Goal: Task Accomplishment & Management: Use online tool/utility

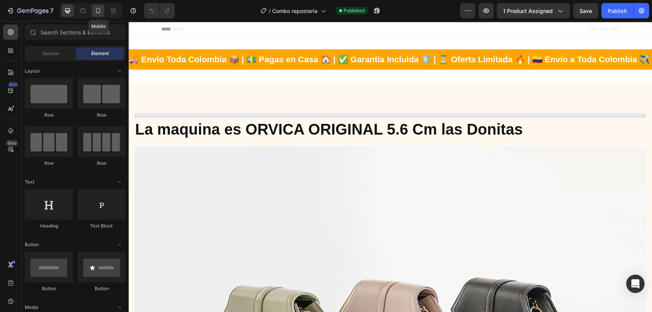
click at [99, 10] on icon at bounding box center [98, 11] width 8 height 8
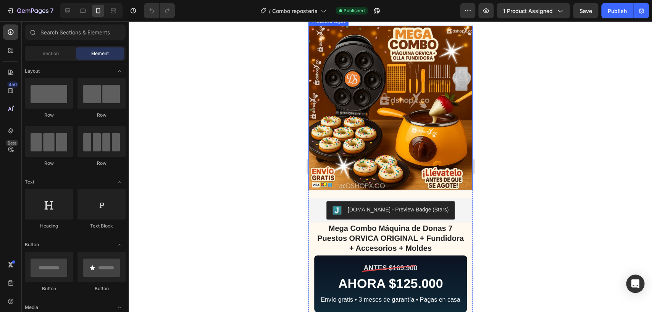
scroll to position [80, 0]
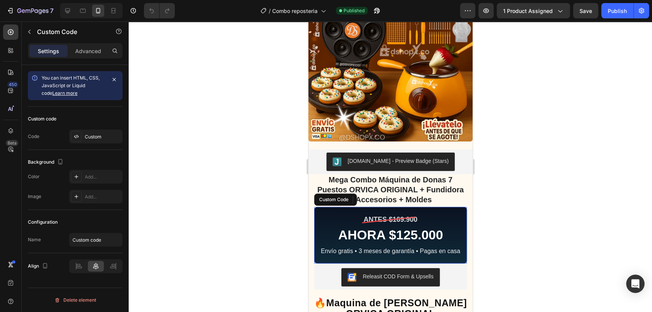
click at [401, 231] on div "AHORA $125.000" at bounding box center [390, 235] width 145 height 16
click at [101, 134] on div "Custom" at bounding box center [103, 136] width 36 height 7
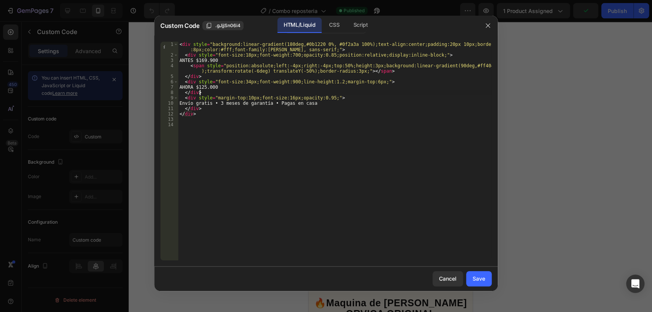
click at [212, 91] on div "< div style = "background:linear-gradient(180deg,#0b1220 0%, #0f2a3a 100%);text…" at bounding box center [335, 159] width 314 height 234
click at [213, 86] on div "< div style = "background:linear-gradient(180deg,#0b1220 0%, #0f2a3a 100%);text…" at bounding box center [335, 159] width 314 height 234
type textarea "AHORA $130.000"
click at [473, 281] on div "Save" at bounding box center [479, 278] width 13 height 8
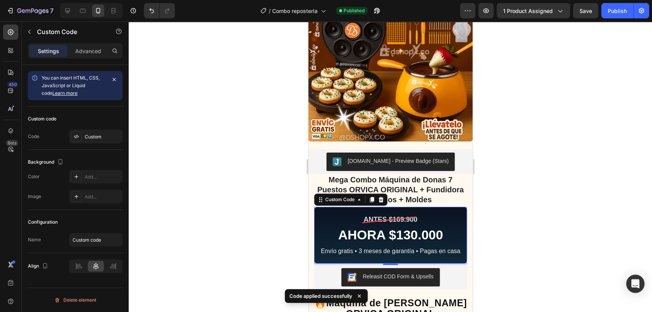
click at [403, 214] on div "ANTES $169.900" at bounding box center [390, 219] width 54 height 10
click at [94, 132] on div "Custom" at bounding box center [95, 136] width 53 height 14
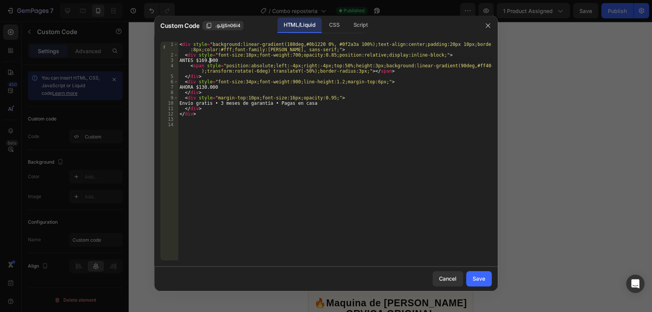
click at [210, 61] on div "< div style = "background:linear-gradient(180deg,#0b1220 0%, #0f2a3a 100%);text…" at bounding box center [335, 159] width 314 height 234
type textarea "ANTES $179.900"
click at [472, 278] on button "Save" at bounding box center [479, 278] width 26 height 15
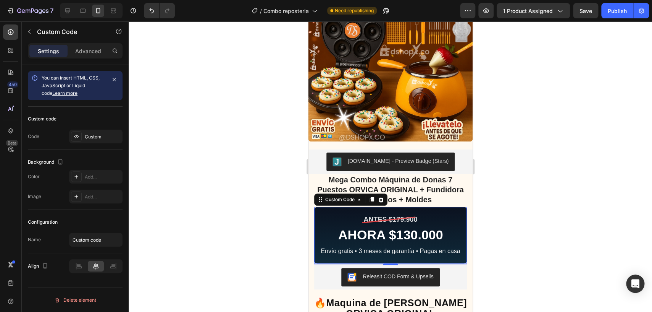
click at [620, 2] on div "7 Version history / Combo reposteria Need republishing Preview 1 product assign…" at bounding box center [326, 11] width 652 height 22
click at [617, 18] on button "Publish" at bounding box center [617, 10] width 32 height 15
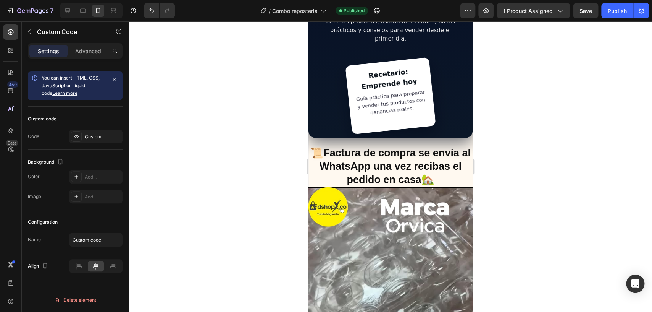
scroll to position [721, 0]
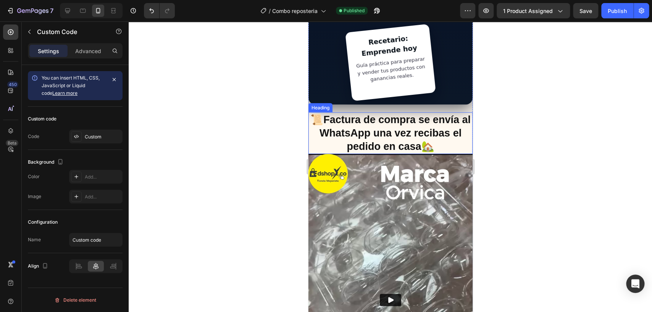
click at [437, 131] on h2 "📜Factura de compra se envía al WhatsApp una vez recibas el pedido en casa🏡" at bounding box center [390, 133] width 164 height 42
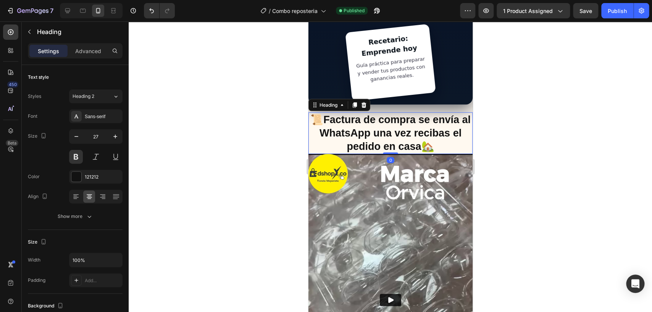
click at [437, 131] on h2 "📜Factura de compra se envía al WhatsApp una vez recibas el pedido en casa🏡" at bounding box center [390, 133] width 164 height 42
click at [270, 120] on div at bounding box center [390, 166] width 523 height 290
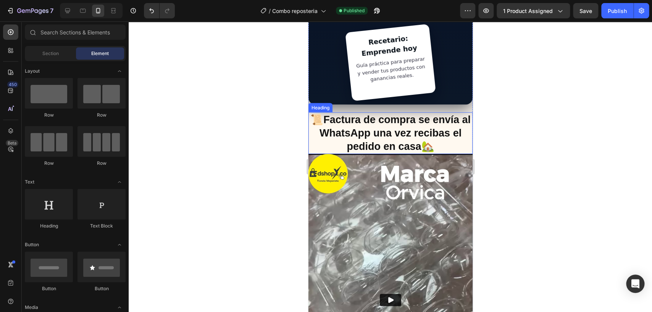
click at [340, 118] on p "📜Factura de compra se envía al WhatsApp una vez recibas el pedido en casa🏡" at bounding box center [390, 133] width 163 height 40
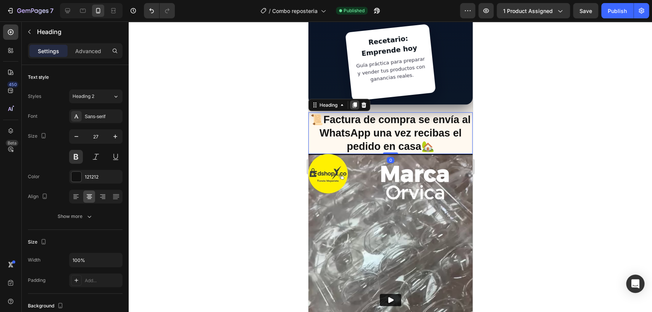
click at [355, 102] on icon at bounding box center [354, 104] width 4 height 5
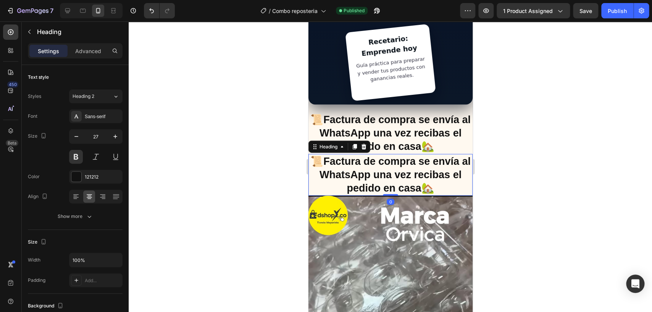
click at [388, 164] on h2 "📜Factura de compra se envía al WhatsApp una vez recibas el pedido en casa🏡" at bounding box center [390, 175] width 164 height 42
click at [388, 164] on p "📜Factura de compra se envía al WhatsApp una vez recibas el pedido en casa🏡" at bounding box center [390, 175] width 163 height 40
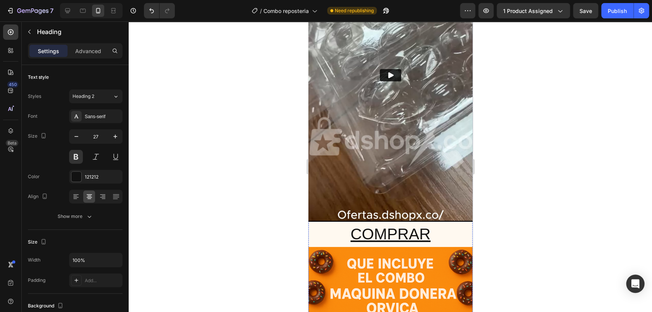
scroll to position [1002, 0]
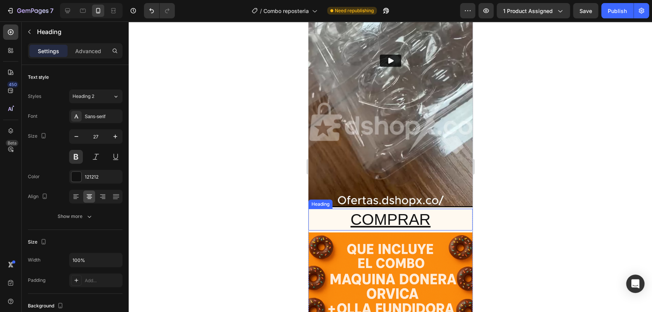
click at [403, 210] on u "COMPRAR" at bounding box center [390, 219] width 80 height 18
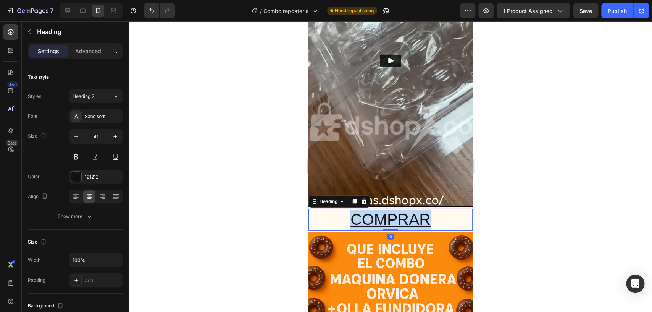
click at [392, 210] on u "COMPRAR" at bounding box center [390, 219] width 80 height 18
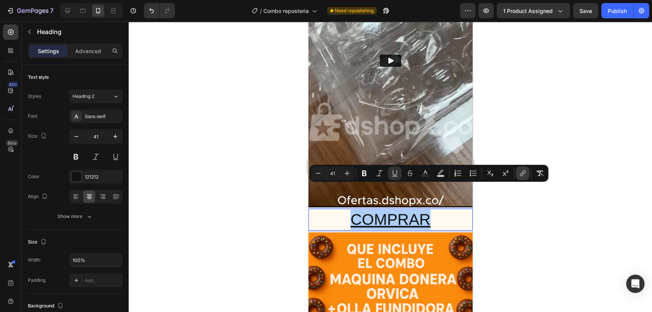
click at [525, 175] on icon "Editor contextual toolbar" at bounding box center [523, 173] width 8 height 8
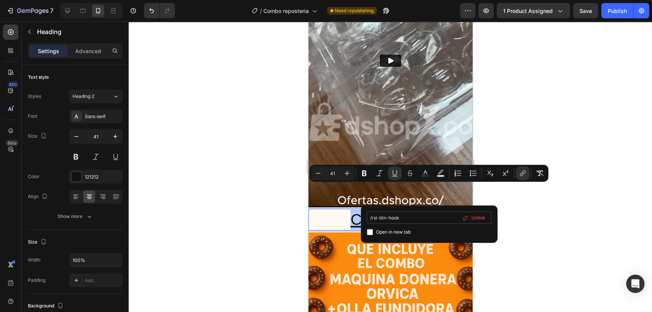
drag, startPoint x: 422, startPoint y: 221, endPoint x: 340, endPoint y: 223, distance: 81.7
click at [367, 223] on input "/rsi-btn-hook" at bounding box center [429, 217] width 124 height 12
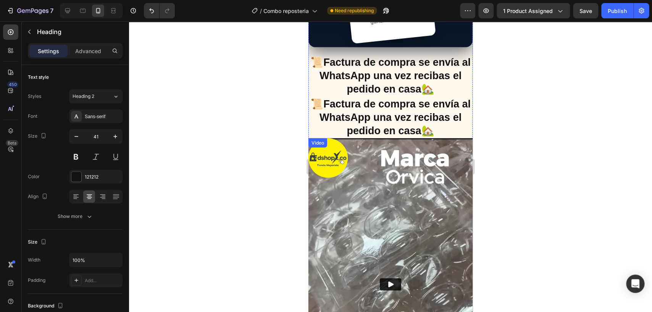
scroll to position [762, 0]
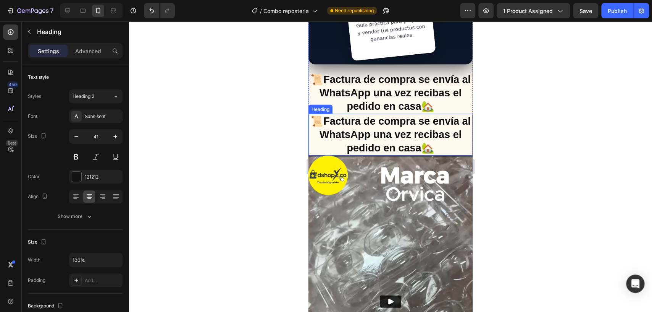
click at [353, 121] on p "📜Factura de compra se envía al WhatsApp una vez recibas el pedido en casa🏡" at bounding box center [390, 135] width 163 height 40
click at [366, 104] on icon at bounding box center [363, 106] width 5 height 5
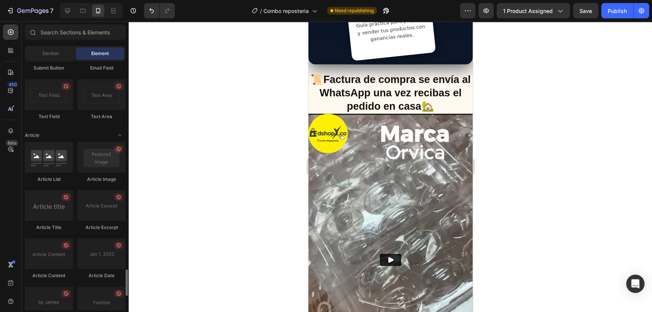
scroll to position [2064, 0]
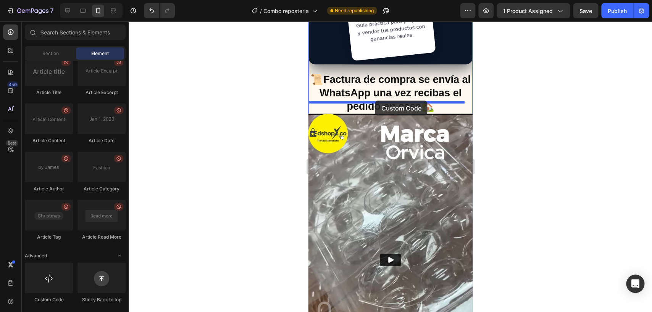
drag, startPoint x: 370, startPoint y: 306, endPoint x: 375, endPoint y: 100, distance: 205.4
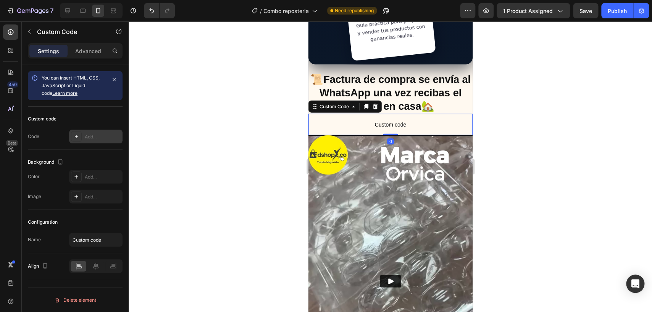
click at [95, 137] on div "Add..." at bounding box center [103, 136] width 36 height 7
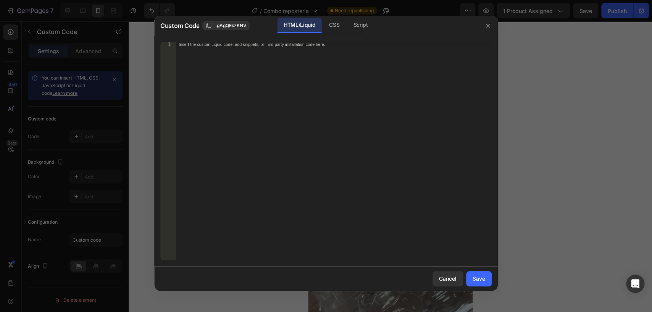
click at [284, 106] on div "Insert the custom Liquid code, add snippets, or third-party installation code h…" at bounding box center [334, 156] width 316 height 229
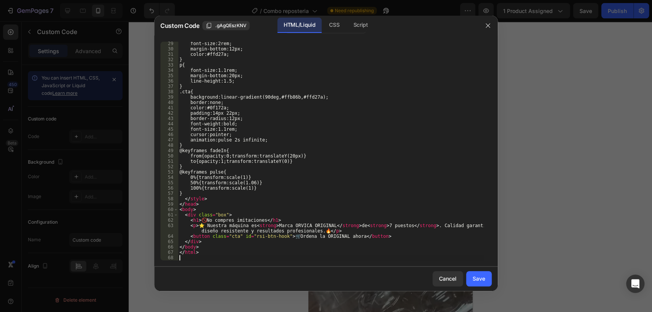
scroll to position [150, 0]
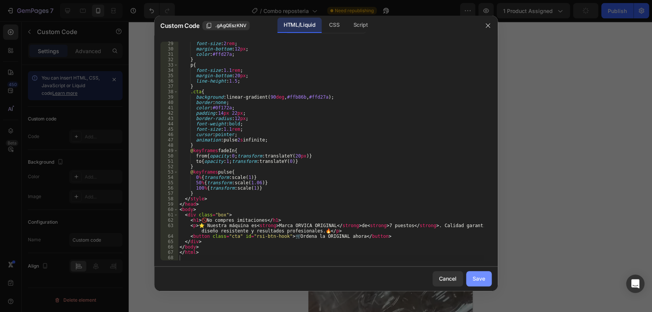
click at [481, 283] on button "Save" at bounding box center [479, 278] width 26 height 15
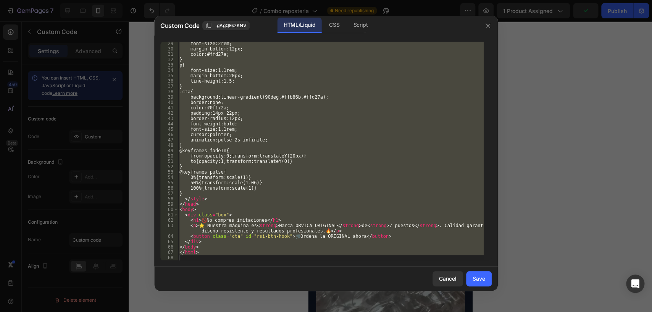
scroll to position [746, 0]
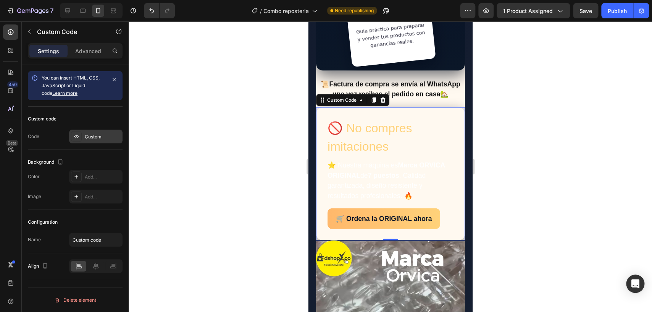
click at [101, 138] on div "Custom" at bounding box center [103, 136] width 36 height 7
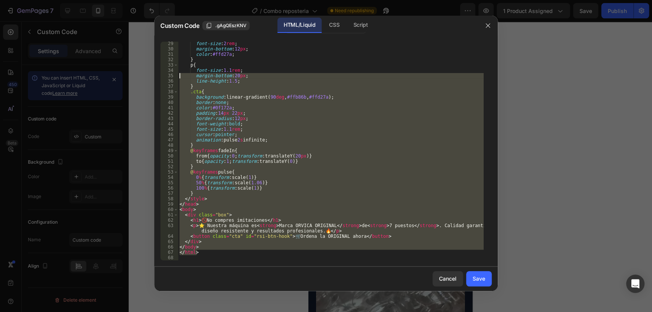
scroll to position [0, 0]
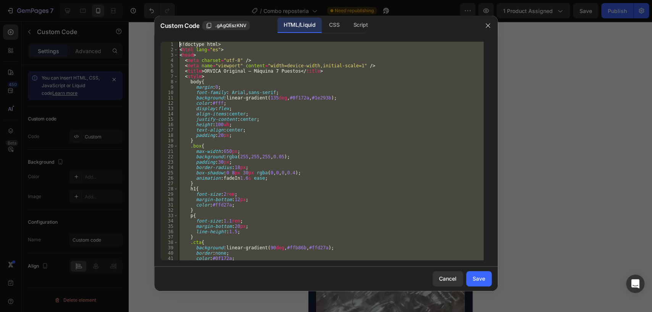
drag, startPoint x: 206, startPoint y: 252, endPoint x: 112, endPoint y: -40, distance: 307.6
click at [178, 42] on div "<! doctype html > < html lang = "es" > < head > < meta charset = "utf-8" /> < m…" at bounding box center [331, 151] width 306 height 218
type textarea "<!doctype html> <html lang="es">"
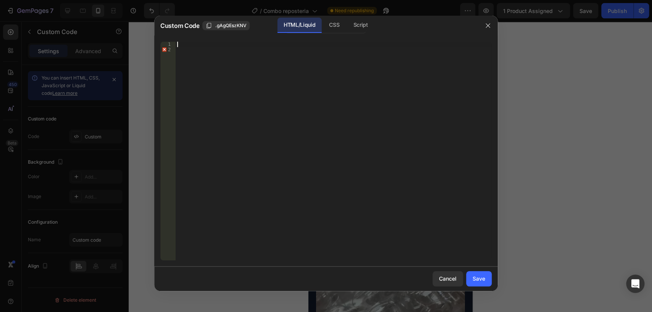
paste textarea "</html>"
type textarea "</html>"
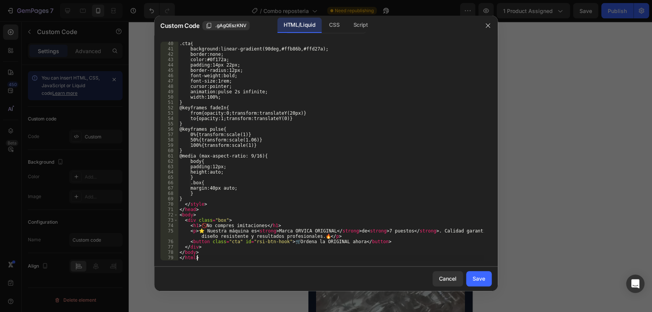
scroll to position [209, 0]
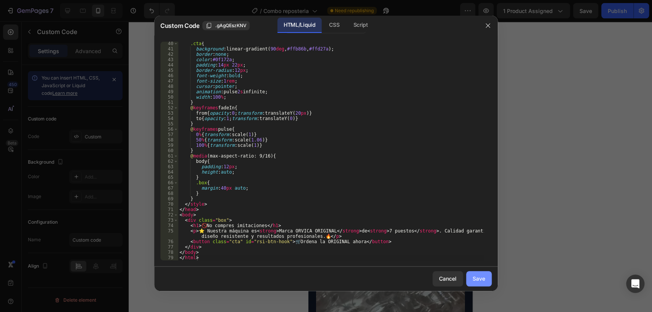
click at [481, 277] on div "Save" at bounding box center [479, 278] width 13 height 8
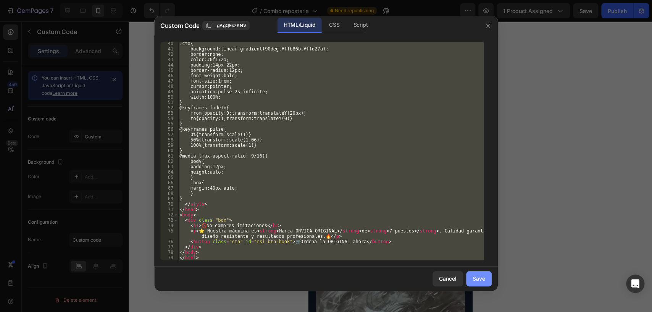
scroll to position [747, 0]
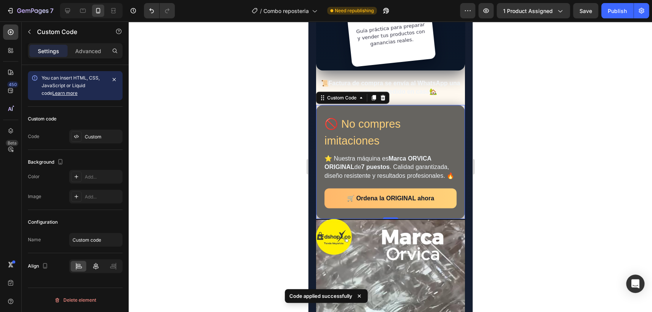
click at [94, 267] on icon at bounding box center [95, 265] width 5 height 7
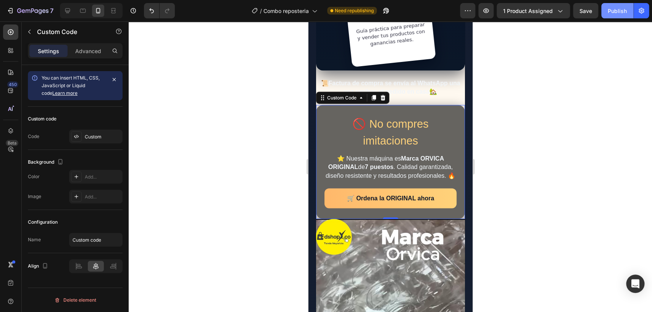
click at [609, 16] on button "Publish" at bounding box center [617, 10] width 32 height 15
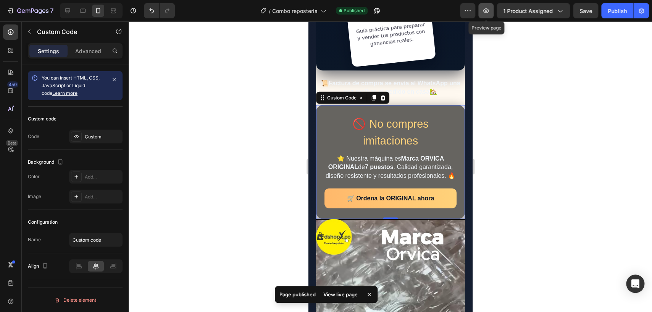
click at [484, 13] on icon "button" at bounding box center [486, 11] width 8 height 8
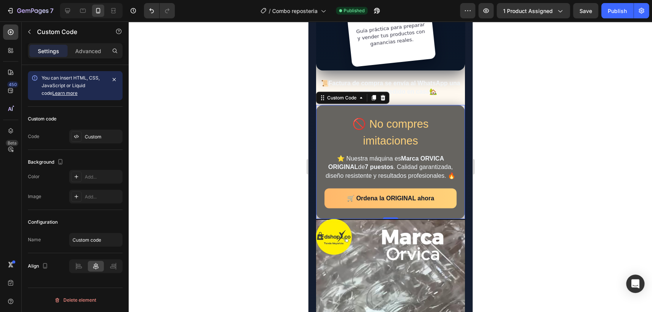
click at [348, 148] on h1 "🚫 No compres imitaciones" at bounding box center [390, 132] width 132 height 33
drag, startPoint x: 384, startPoint y: 107, endPoint x: 831, endPoint y: 199, distance: 456.1
click at [384, 101] on icon at bounding box center [382, 98] width 6 height 6
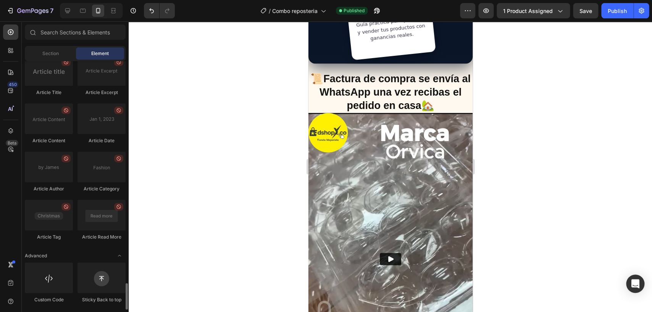
scroll to position [2064, 0]
click at [618, 15] on button "Publish" at bounding box center [617, 10] width 32 height 15
click at [485, 11] on icon "button" at bounding box center [486, 11] width 8 height 8
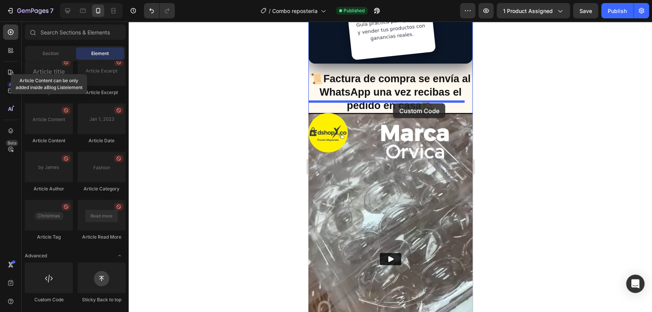
drag, startPoint x: 360, startPoint y: 300, endPoint x: 393, endPoint y: 103, distance: 199.4
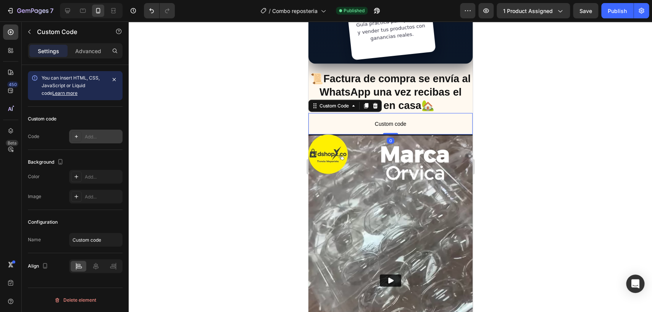
click at [100, 133] on div "Add..." at bounding box center [95, 136] width 53 height 14
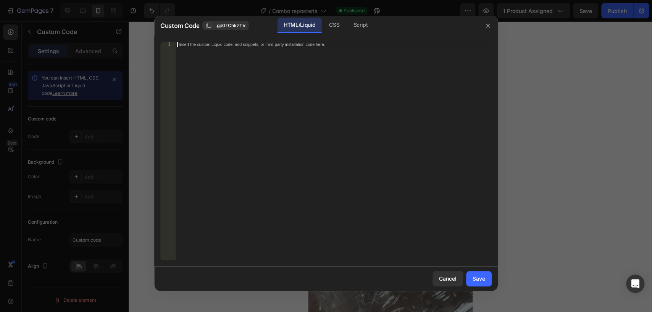
click at [223, 72] on div "Insert the custom Liquid code, add snippets, or third-party installation code h…" at bounding box center [334, 156] width 316 height 229
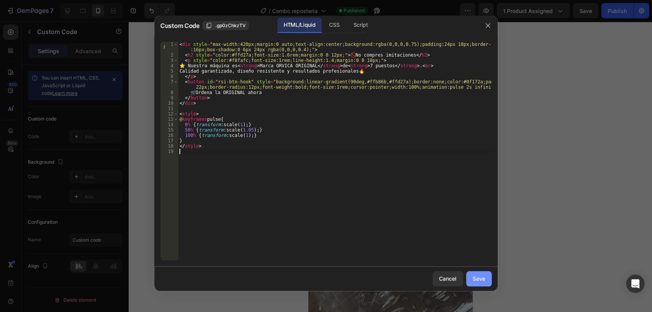
click at [480, 273] on button "Save" at bounding box center [479, 278] width 26 height 15
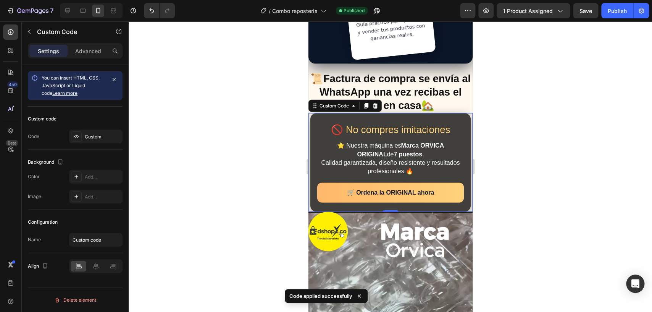
click at [542, 188] on div at bounding box center [390, 166] width 523 height 290
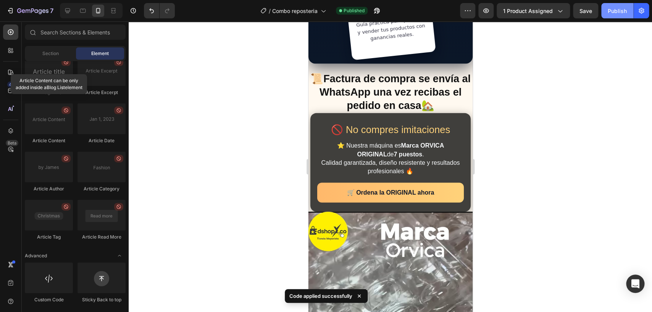
click at [614, 16] on button "Publish" at bounding box center [617, 10] width 32 height 15
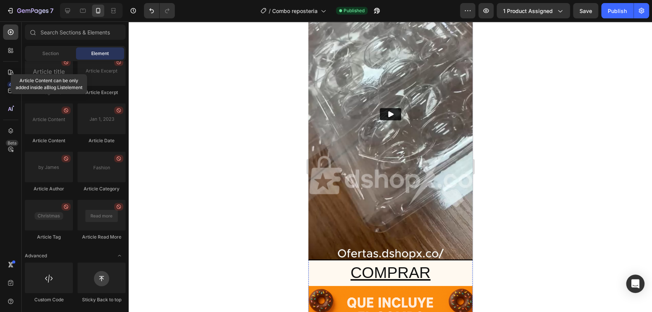
scroll to position [1043, 0]
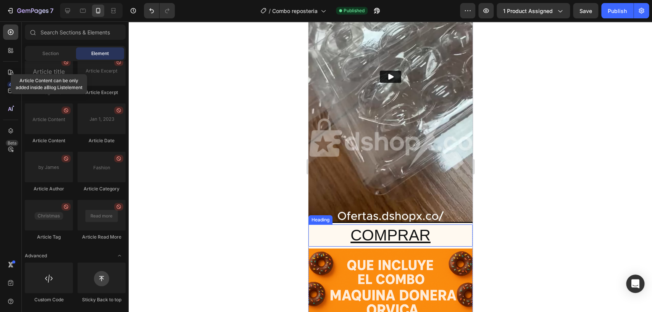
click at [402, 226] on u "COMPRAR" at bounding box center [390, 235] width 80 height 18
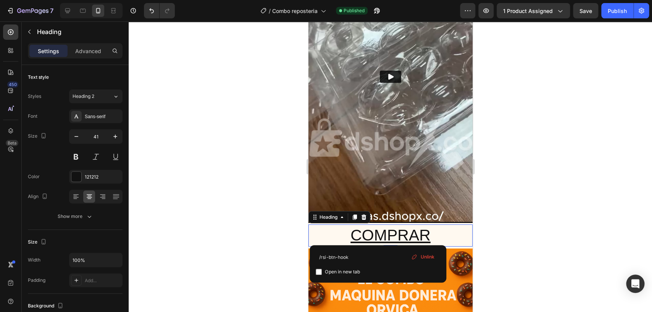
click at [402, 226] on u "COMPRAR" at bounding box center [390, 235] width 80 height 18
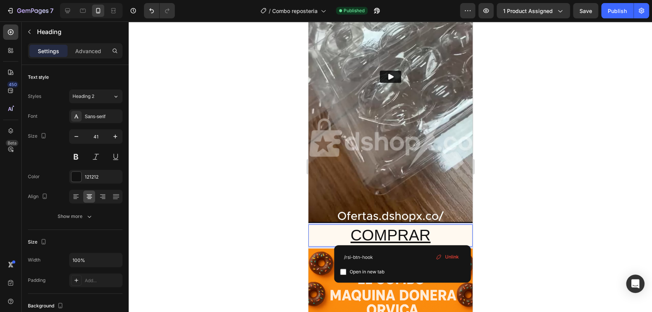
click at [402, 226] on u "COMPRAR" at bounding box center [390, 235] width 80 height 18
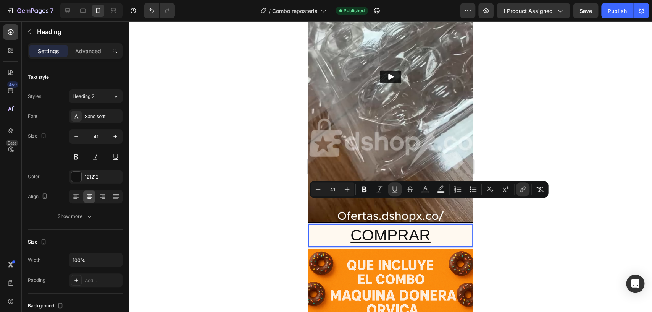
click at [402, 226] on u "COMPRAR" at bounding box center [390, 235] width 80 height 18
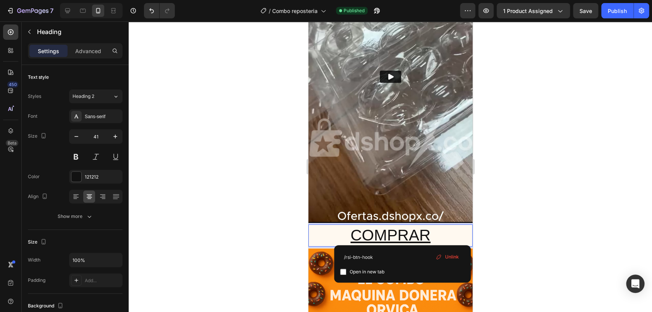
click at [402, 226] on u "COMPRAR" at bounding box center [390, 235] width 80 height 18
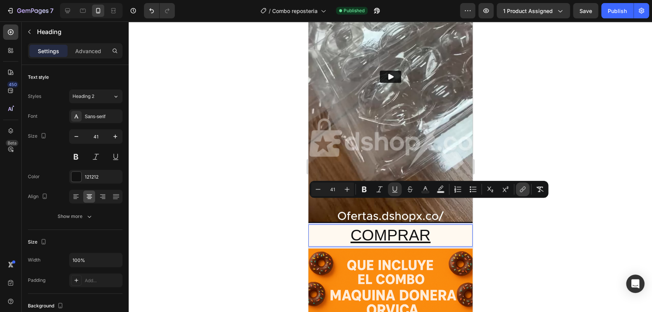
click at [518, 191] on button "link" at bounding box center [523, 189] width 14 height 14
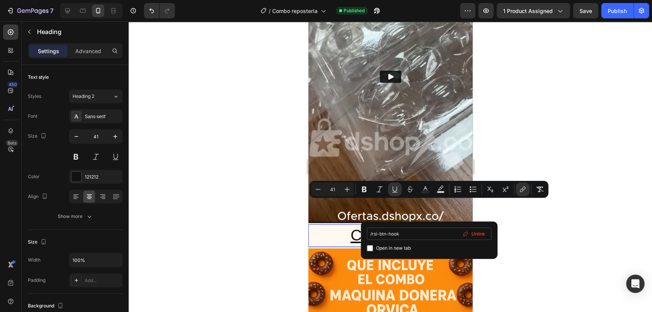
drag, startPoint x: 408, startPoint y: 232, endPoint x: 350, endPoint y: 234, distance: 58.4
click at [367, 234] on input "/rsi-btn-hook" at bounding box center [429, 233] width 124 height 12
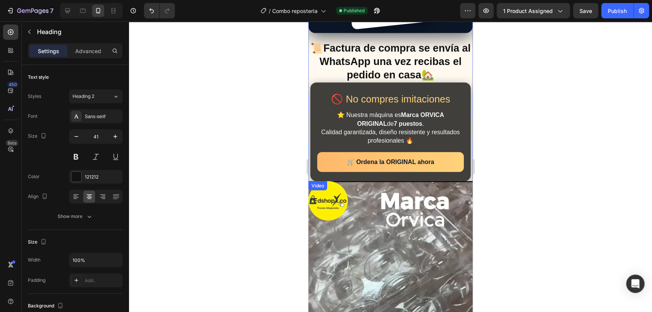
scroll to position [762, 0]
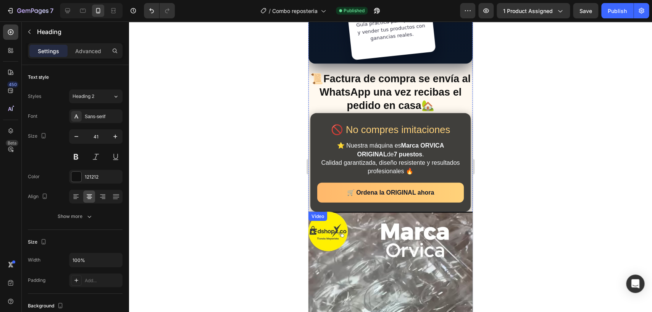
click at [390, 142] on strong "Marca ORVICA ORIGINAL" at bounding box center [400, 149] width 87 height 15
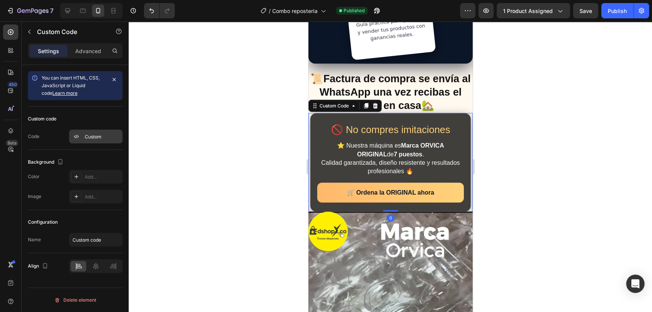
click at [88, 139] on div "Custom" at bounding box center [103, 136] width 36 height 7
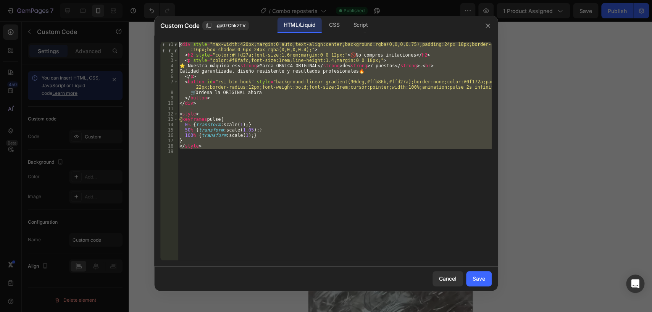
drag, startPoint x: 224, startPoint y: 157, endPoint x: 119, endPoint y: -40, distance: 223.2
click at [178, 42] on div "< div style = "max-width:420px;margin:0 auto;text-align:center;background:rgba(…" at bounding box center [335, 151] width 314 height 218
type textarea "<div style="max-width:420px;margin:0 auto;text-align:center;background:rgba(0,0…"
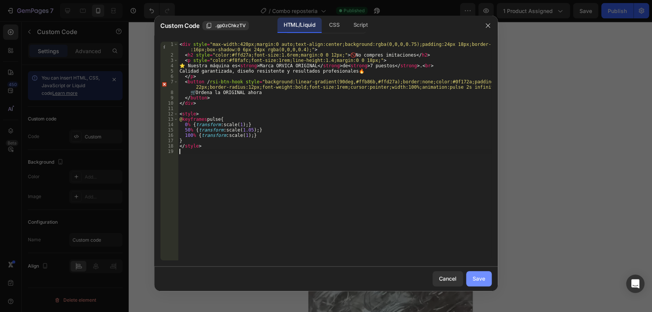
click at [486, 284] on button "Save" at bounding box center [479, 278] width 26 height 15
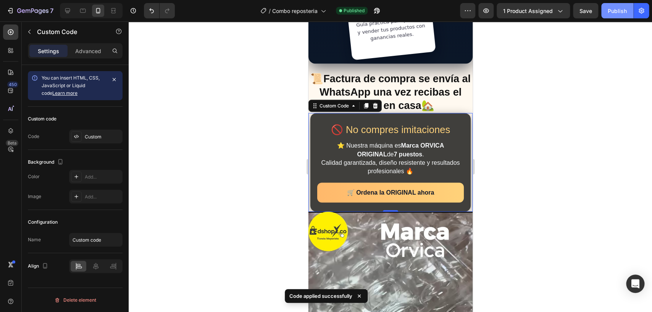
click at [615, 15] on button "Publish" at bounding box center [617, 10] width 32 height 15
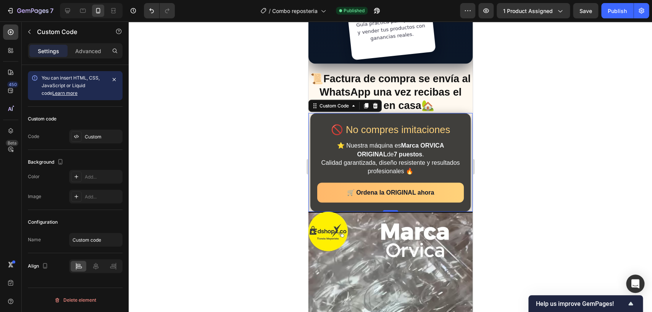
click at [318, 126] on div "🚫 No compres imitaciones ⭐ Nuestra máquina es Marca ORVICA ORIGINAL de 7 puesto…" at bounding box center [390, 162] width 160 height 98
click at [96, 148] on div "Custom code Code Custom" at bounding box center [75, 128] width 95 height 43
click at [98, 140] on div "Custom" at bounding box center [103, 136] width 36 height 7
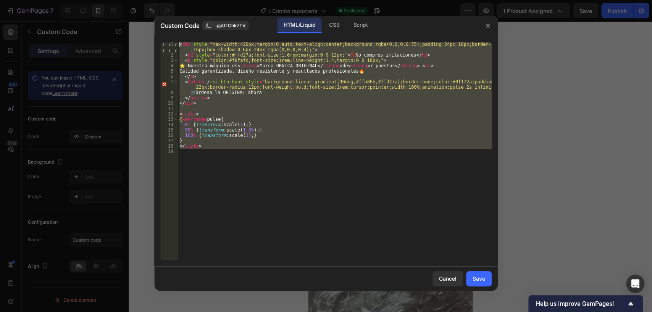
drag, startPoint x: 257, startPoint y: 154, endPoint x: 99, endPoint y: -9, distance: 227.0
click at [178, 42] on div "< div style = "max-width:420px;margin:0 auto;text-align:center;background:rgba(…" at bounding box center [335, 151] width 314 height 218
type textarea "<div style="max-width:420px;margin:0 auto;text-align:center;background:rgba(0,0…"
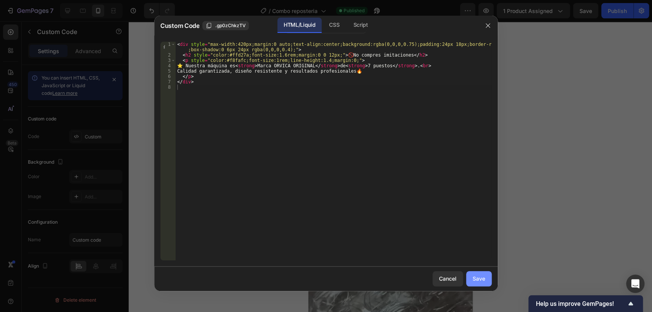
click at [492, 277] on div "Cancel Save" at bounding box center [326, 278] width 344 height 24
click at [489, 278] on button "Save" at bounding box center [479, 278] width 26 height 15
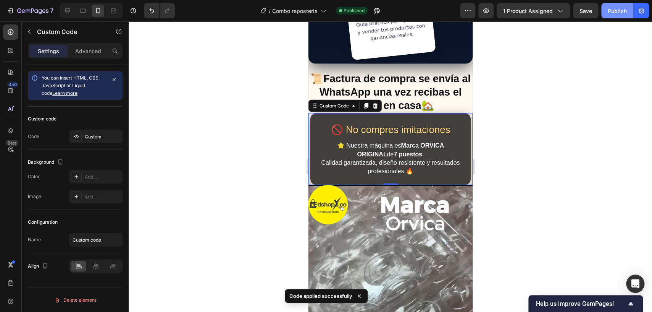
click at [626, 12] on div "Publish" at bounding box center [617, 11] width 19 height 8
click at [88, 55] on div "Advanced" at bounding box center [88, 51] width 38 height 12
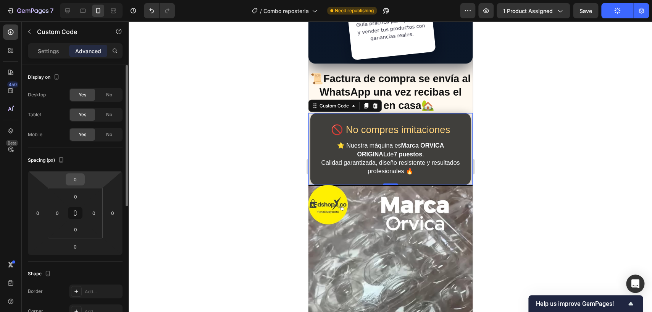
click at [75, 181] on input "0" at bounding box center [75, 178] width 15 height 11
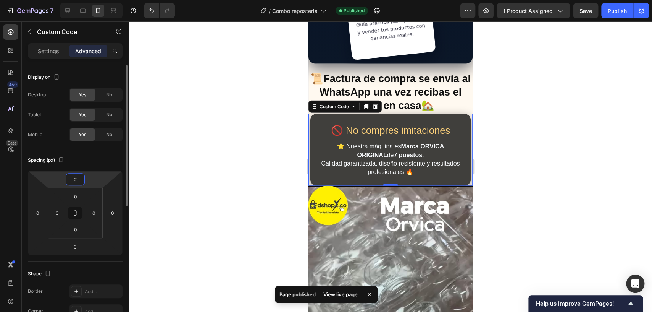
drag, startPoint x: 81, startPoint y: 178, endPoint x: 71, endPoint y: 179, distance: 10.9
click at [71, 179] on input "2" at bounding box center [75, 178] width 15 height 11
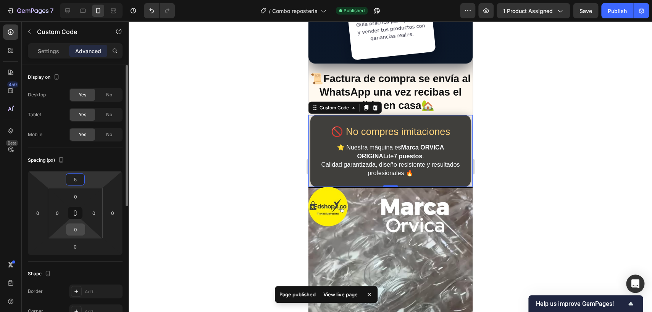
type input "5"
click at [81, 232] on input "0" at bounding box center [75, 228] width 15 height 11
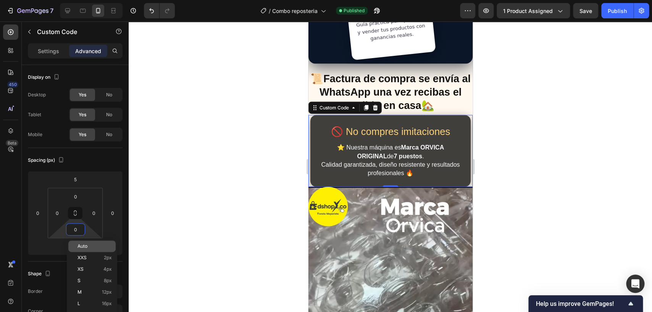
click at [61, 0] on html "7 Version history / Combo reposteria Published Preview 1 product assigned Save …" at bounding box center [326, 0] width 652 height 0
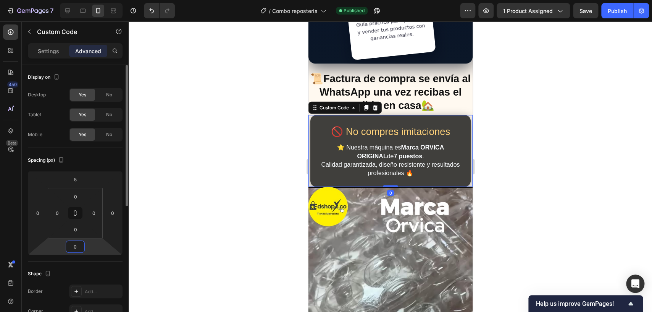
type input "5"
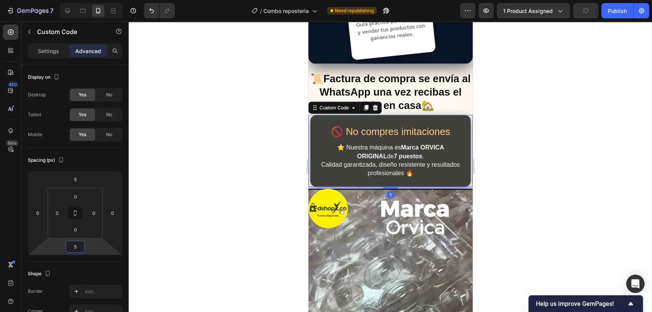
click at [182, 187] on div at bounding box center [390, 166] width 523 height 290
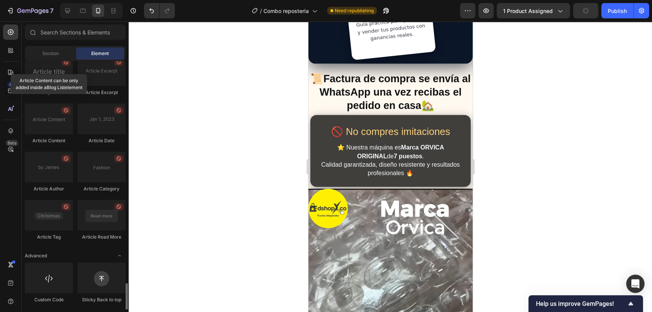
scroll to position [2064, 0]
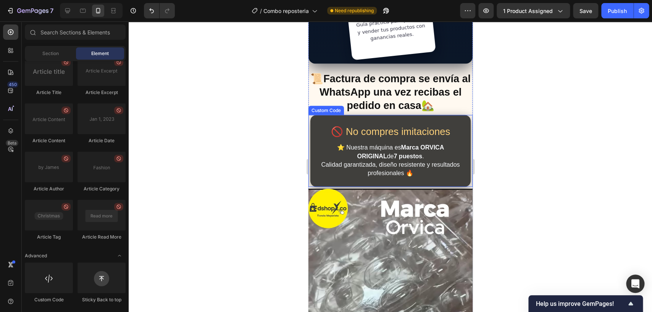
click at [392, 124] on h2 "🚫 No compres imitaciones" at bounding box center [390, 131] width 147 height 15
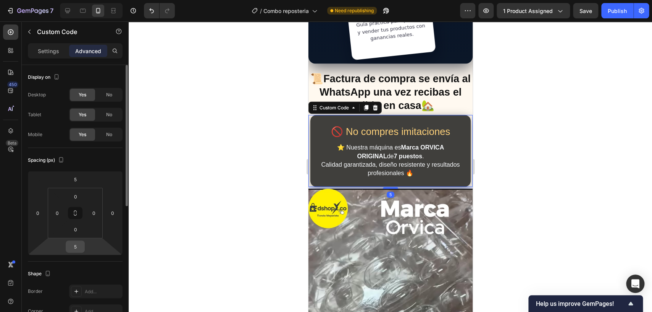
click at [78, 245] on input "5" at bounding box center [75, 245] width 15 height 11
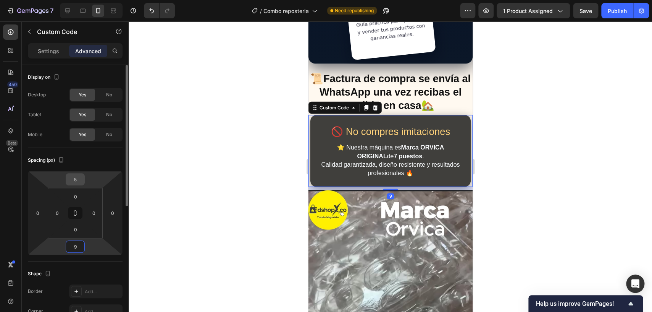
type input "9"
click at [76, 173] on div "5" at bounding box center [75, 179] width 19 height 12
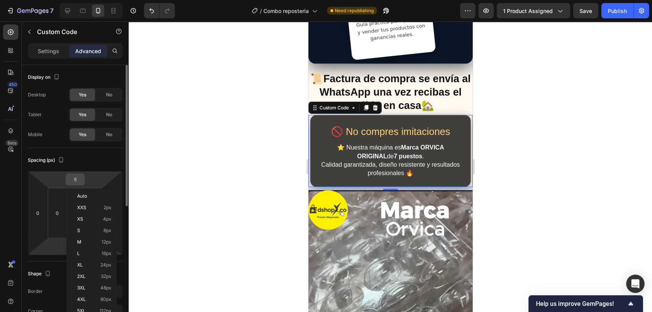
click at [78, 182] on input "5" at bounding box center [75, 178] width 15 height 11
type input "9"
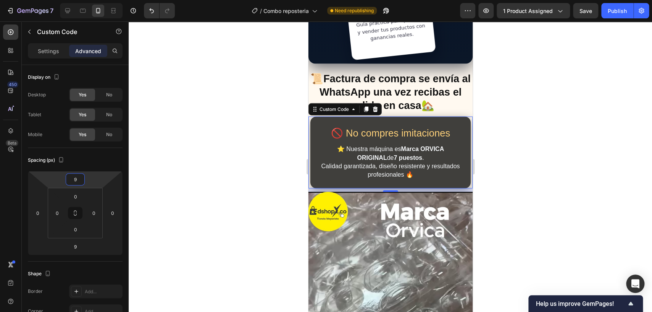
click at [244, 163] on div at bounding box center [390, 166] width 523 height 290
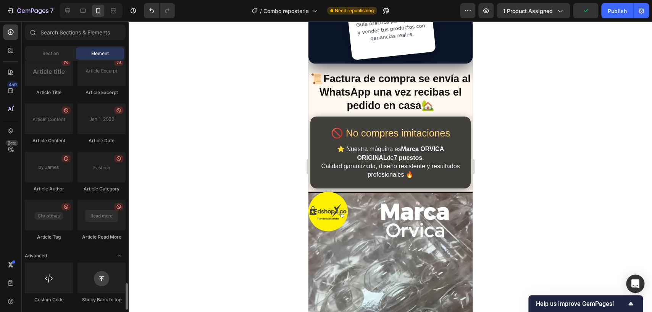
click at [651, 86] on div at bounding box center [390, 166] width 523 height 290
click at [611, 8] on div "Publish" at bounding box center [617, 11] width 19 height 8
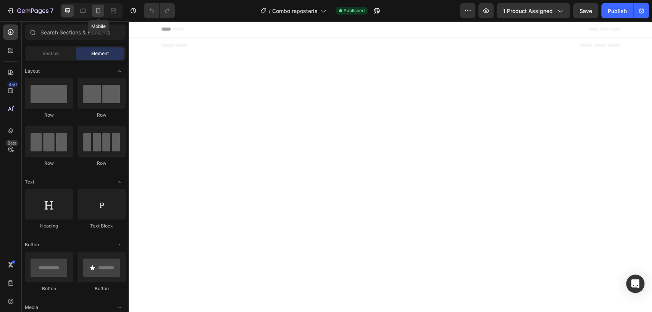
click at [95, 11] on div at bounding box center [98, 11] width 12 height 12
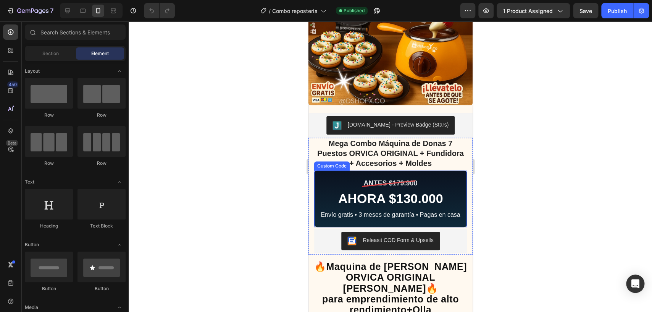
scroll to position [120, 0]
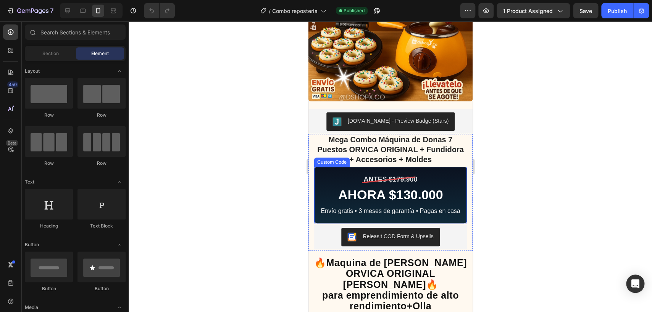
click at [388, 176] on div "ANTES $179.900" at bounding box center [390, 179] width 54 height 10
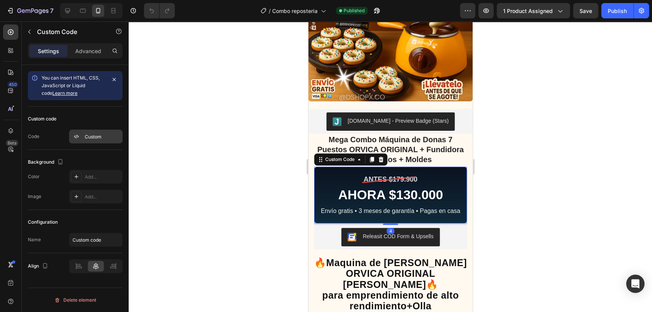
click at [90, 134] on div "Custom" at bounding box center [103, 136] width 36 height 7
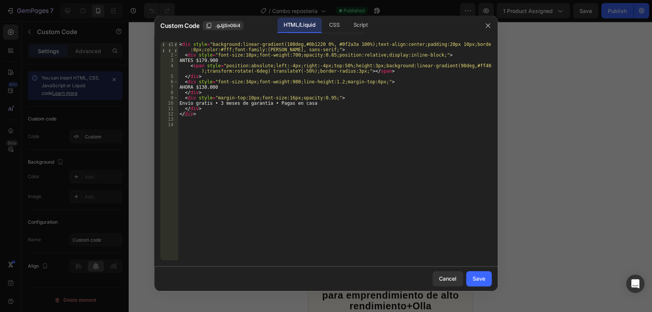
click at [231, 90] on div "< div style = "background:linear-gradient(180deg,#0b1220 0%, #0f2a3a 100%);text…" at bounding box center [335, 159] width 314 height 234
click at [235, 86] on div "< div style = "background:linear-gradient(180deg,#0b1220 0%, #0f2a3a 100%);text…" at bounding box center [335, 159] width 314 height 234
type textarea "AHORA $129.900"
click at [317, 151] on div "< div style = "background:linear-gradient(180deg,#0b1220 0%, #0f2a3a 100%);text…" at bounding box center [335, 159] width 314 height 234
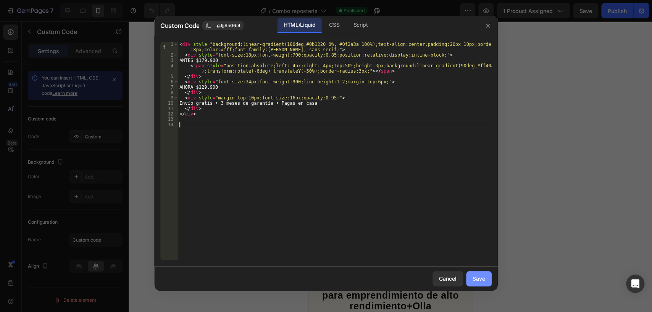
click at [481, 282] on div "Save" at bounding box center [479, 278] width 13 height 8
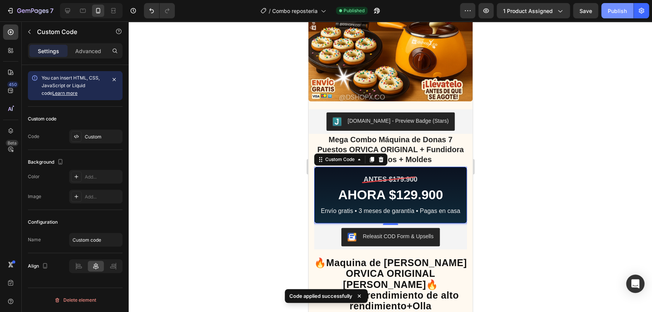
click at [627, 7] on button "Publish" at bounding box center [617, 10] width 32 height 15
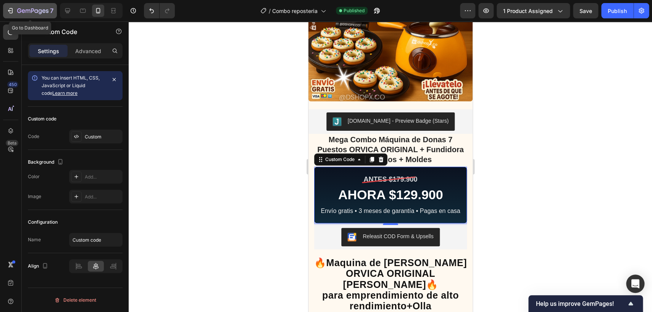
click at [13, 6] on div "7" at bounding box center [29, 10] width 47 height 9
